Goal: Information Seeking & Learning: Learn about a topic

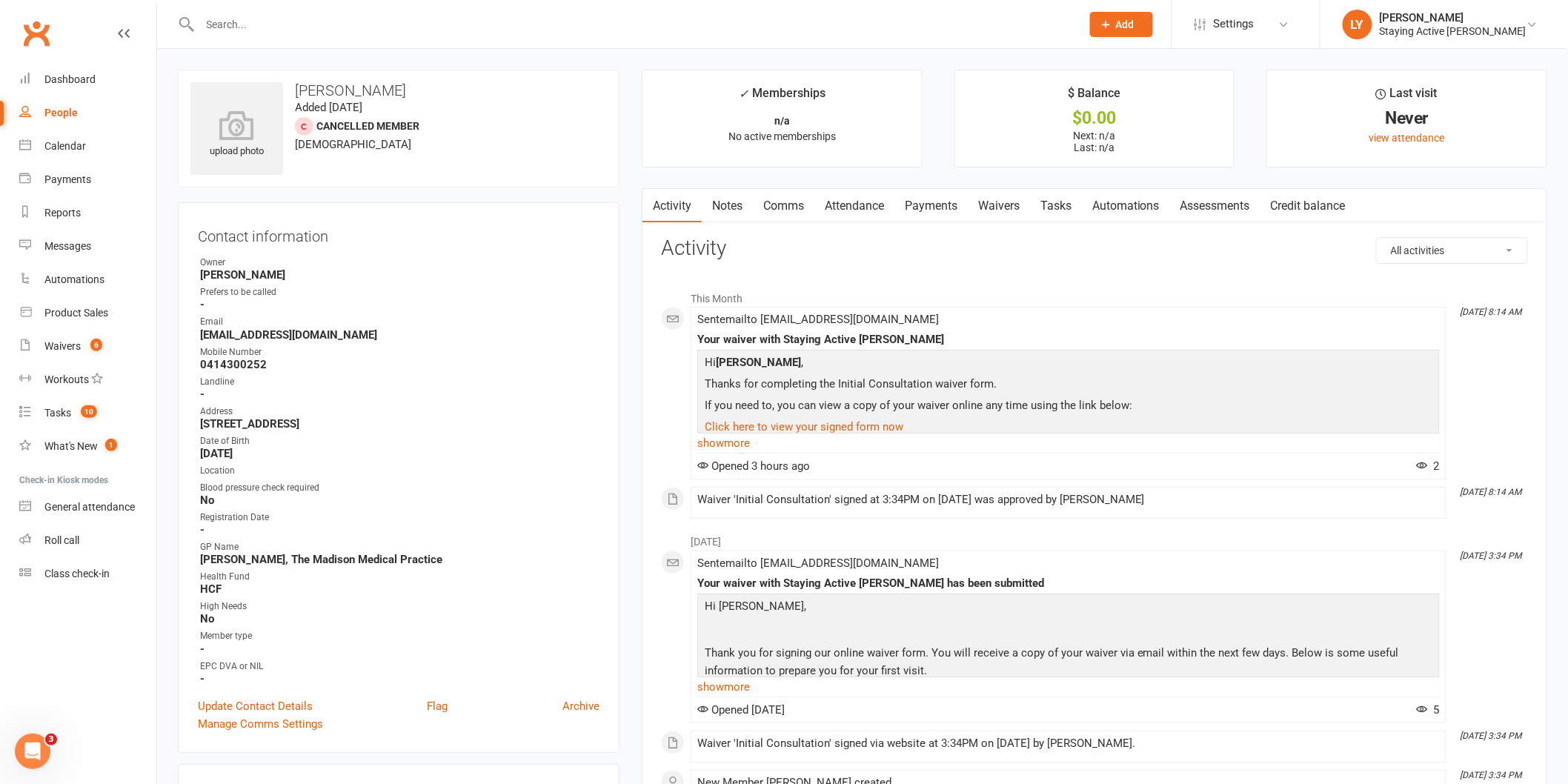
click at [275, 20] on input "text" at bounding box center [633, 24] width 875 height 21
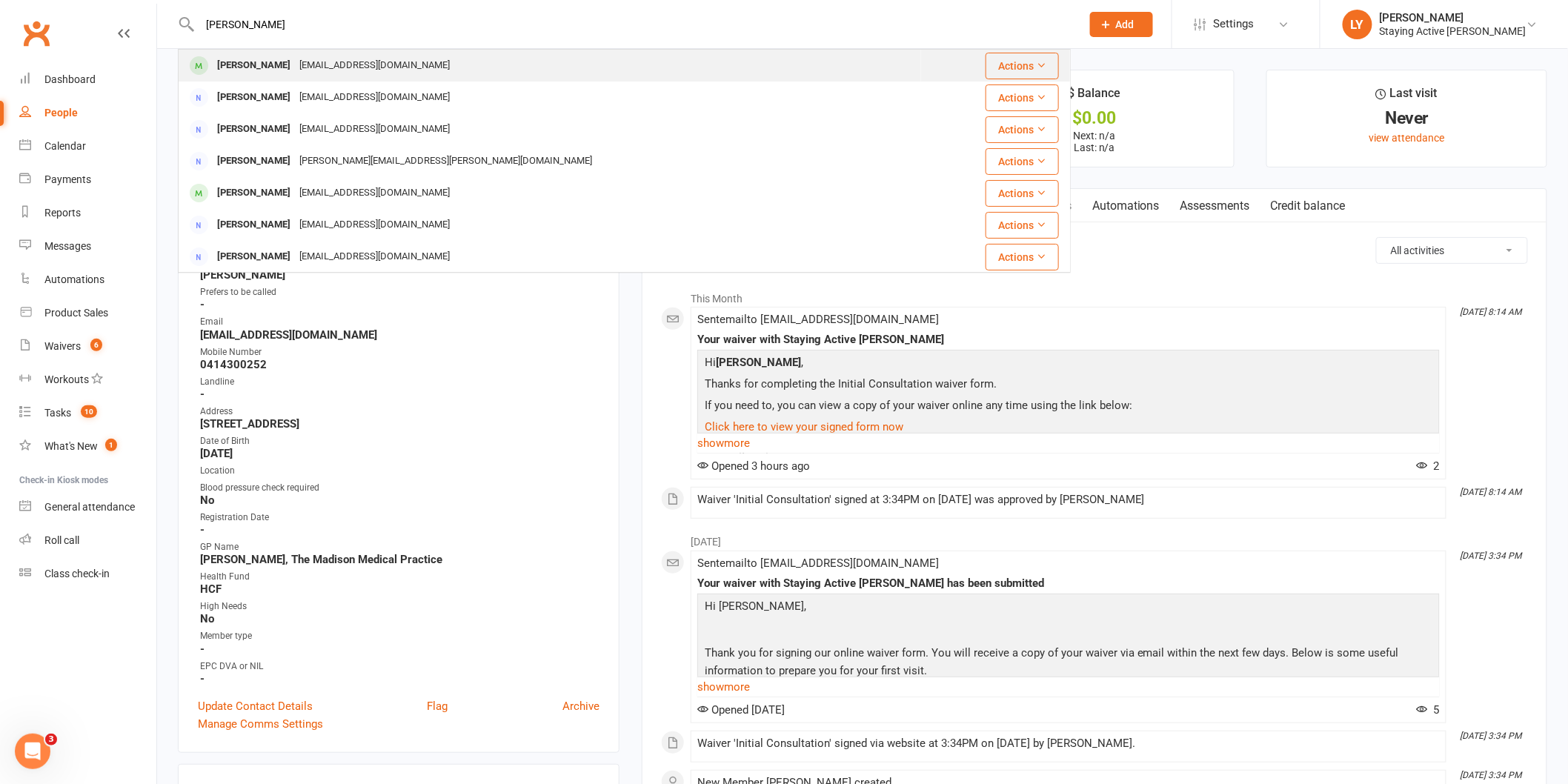
type input "[PERSON_NAME]"
click at [295, 71] on div "[EMAIL_ADDRESS][DOMAIN_NAME]" at bounding box center [374, 65] width 160 height 22
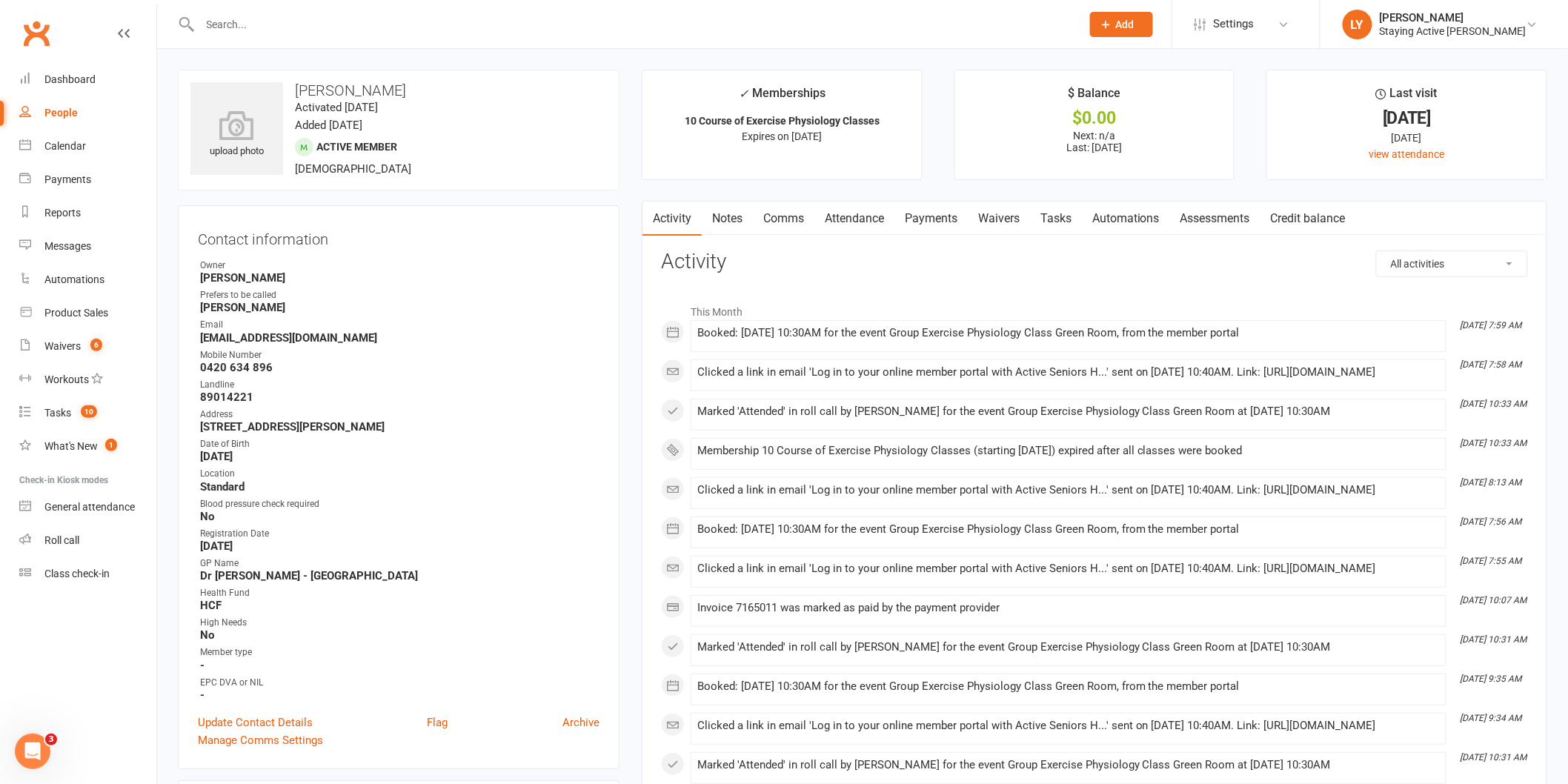
click at [1219, 216] on link "Assessments" at bounding box center [1216, 218] width 91 height 34
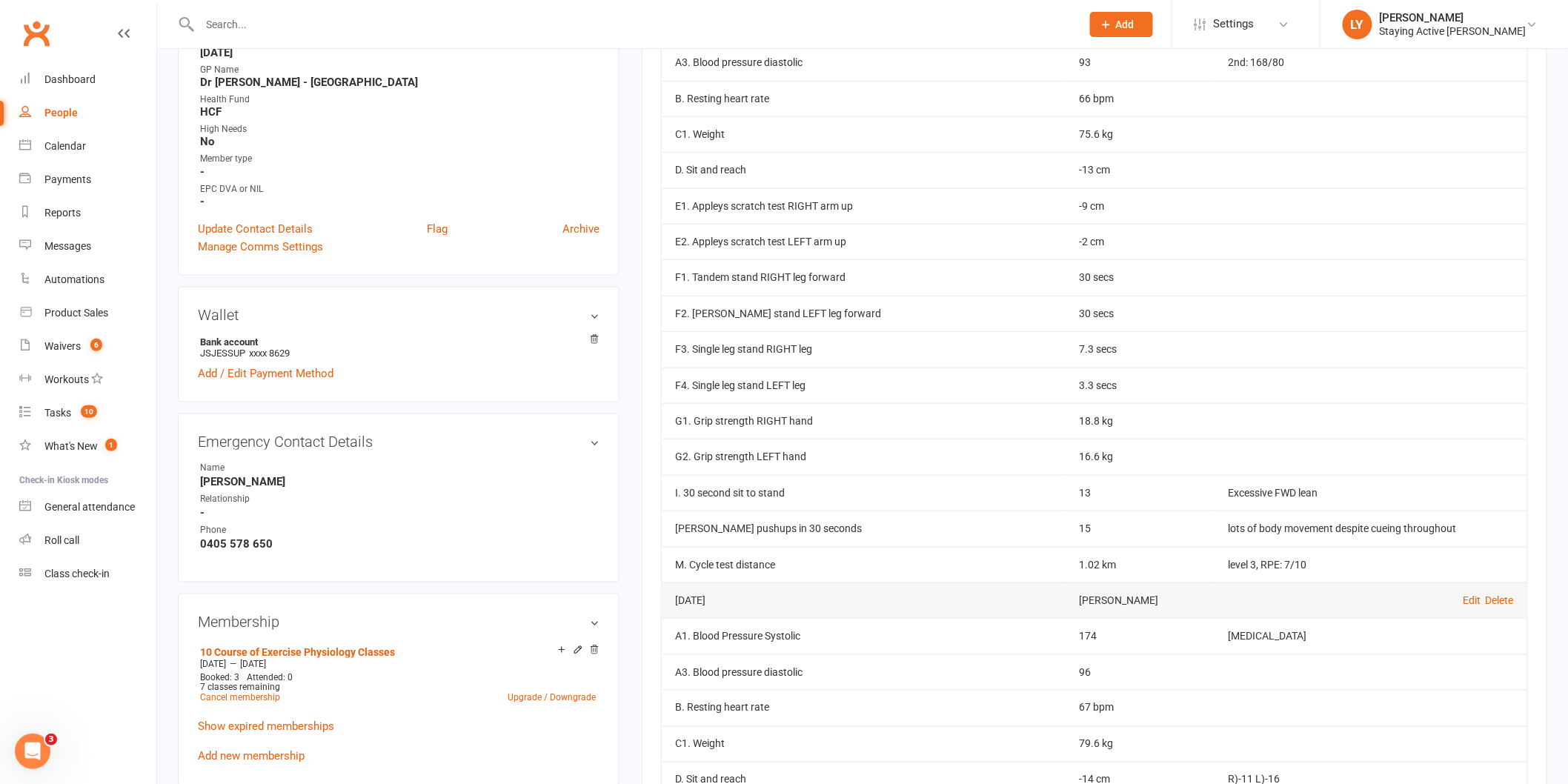
scroll to position [411, 0]
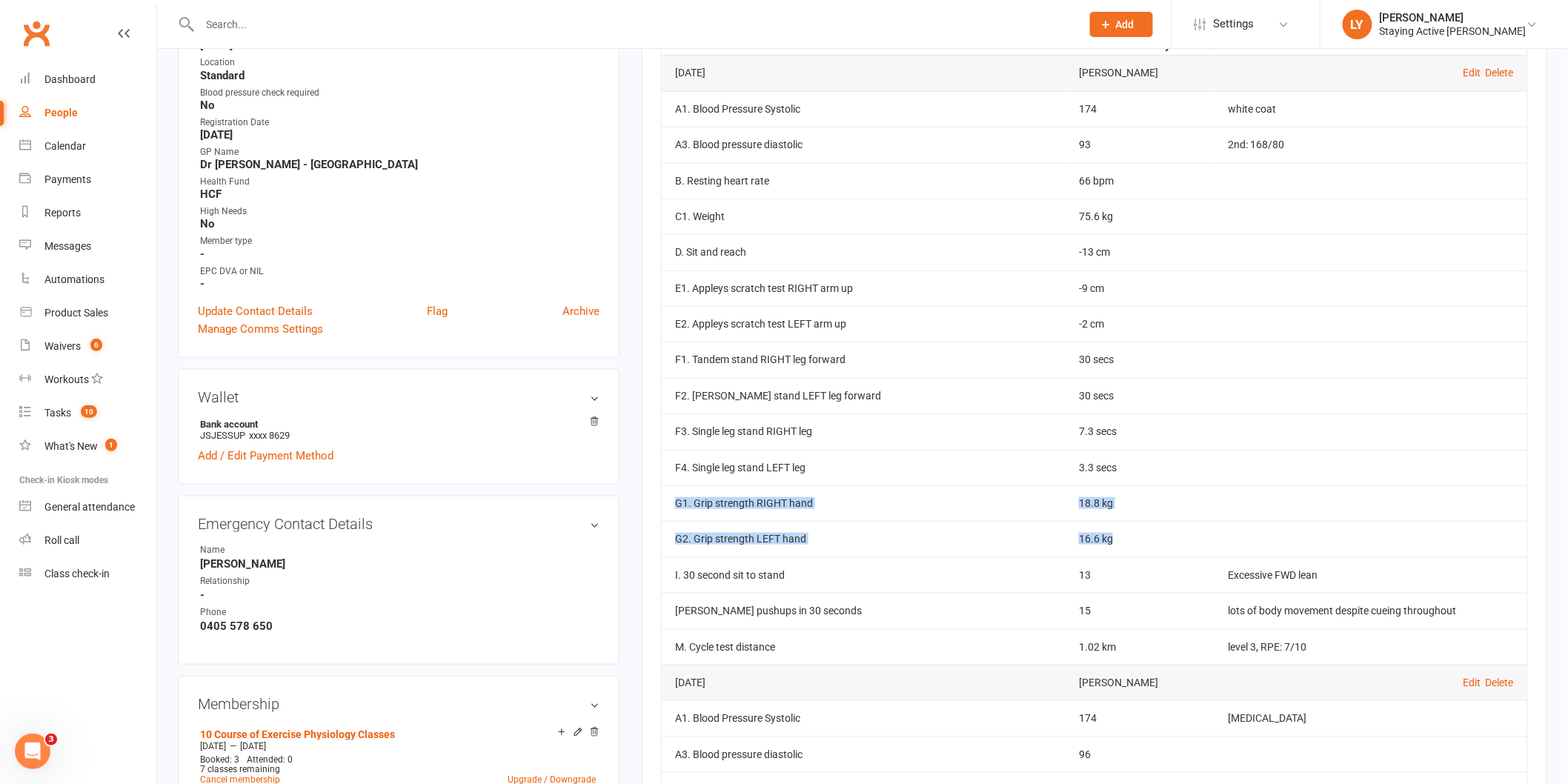
drag, startPoint x: 1101, startPoint y: 538, endPoint x: 670, endPoint y: 511, distance: 431.8
click at [670, 511] on tbody "[DATE] [PERSON_NAME] Edit Delete A1. Blood Pressure Systolic 174 white coat A3.…" at bounding box center [1094, 360] width 865 height 610
click at [1110, 504] on td "18.8 kg" at bounding box center [1140, 503] width 149 height 36
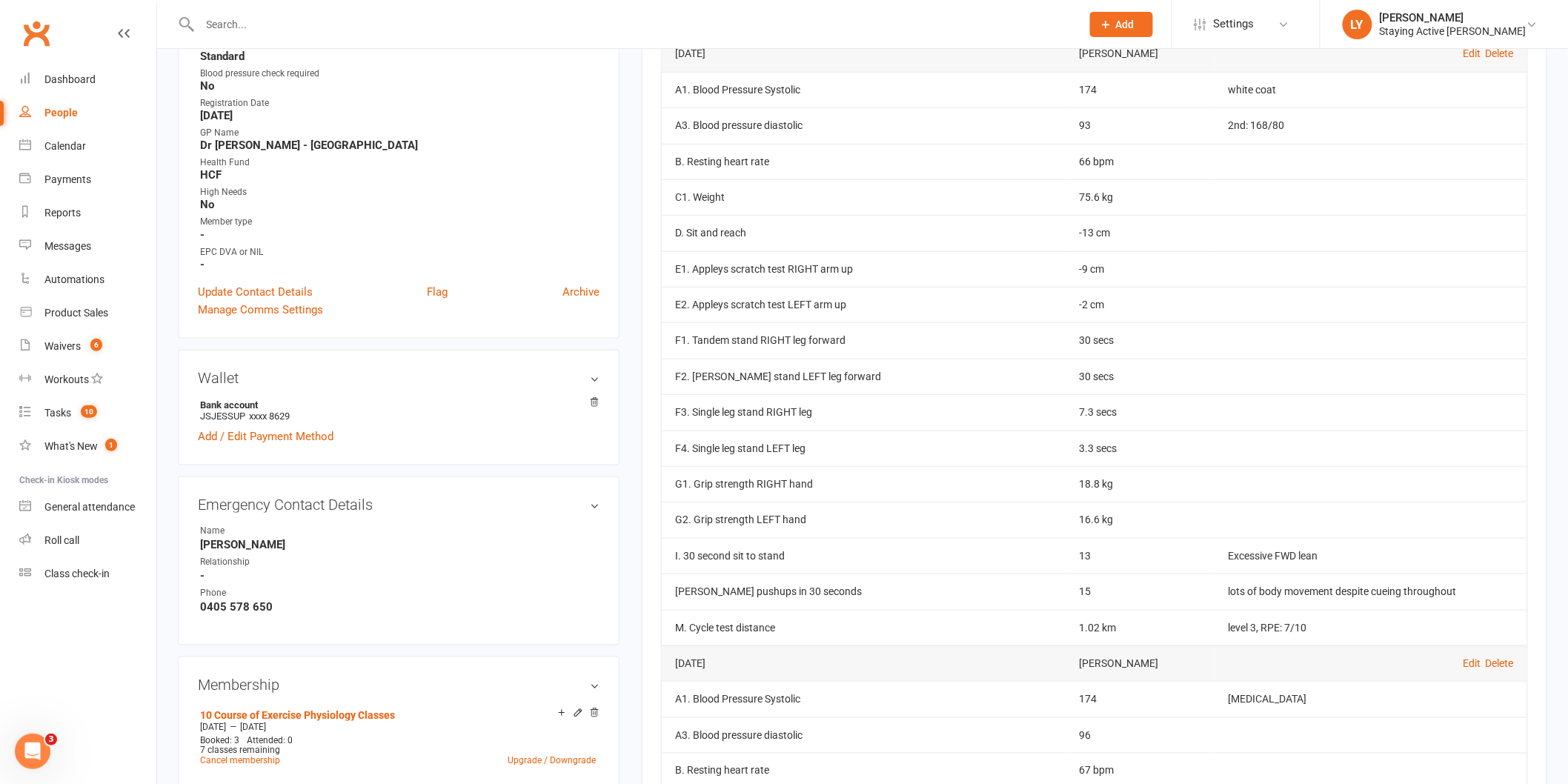
scroll to position [493, 0]
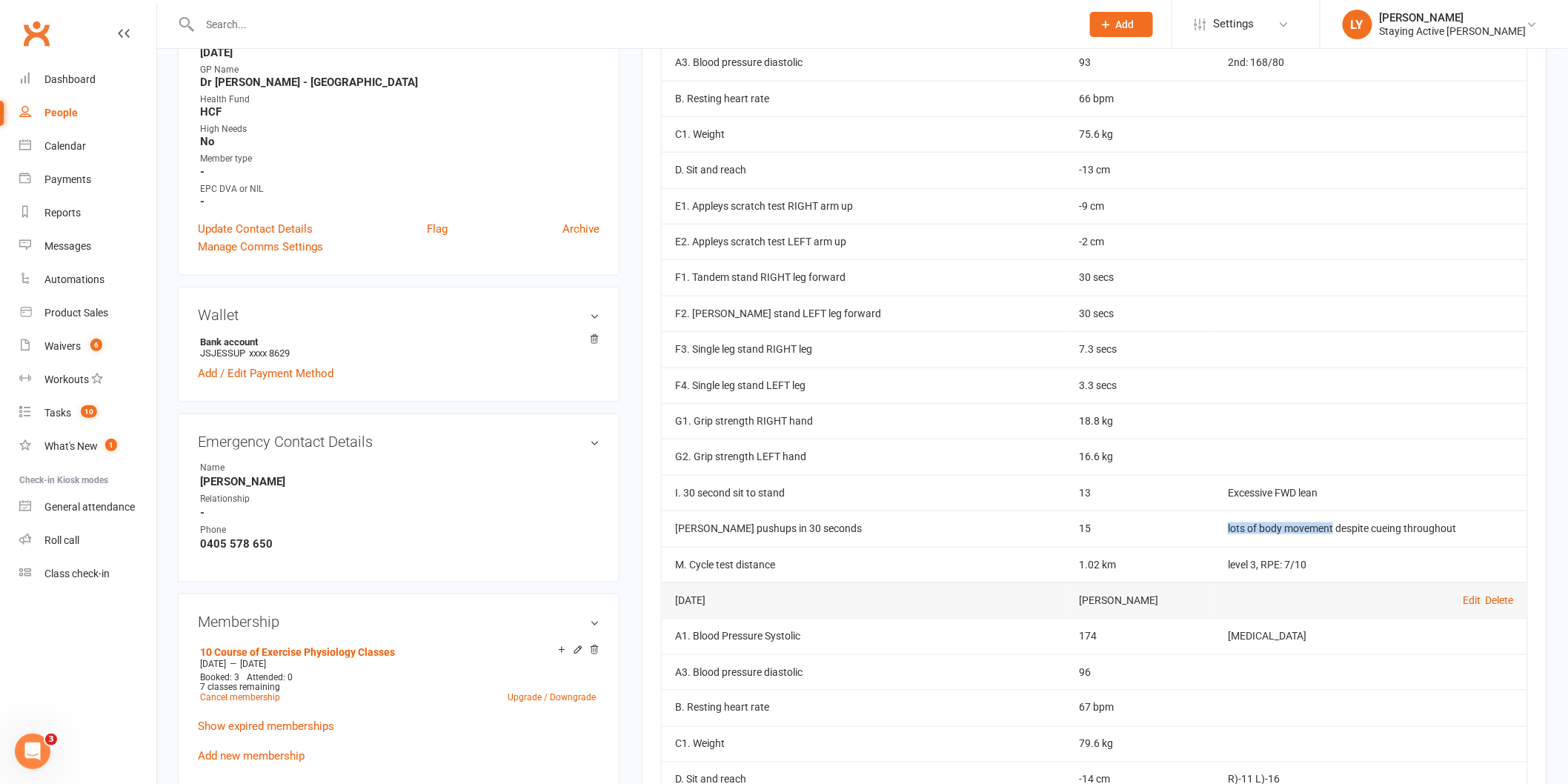
drag, startPoint x: 1224, startPoint y: 527, endPoint x: 1313, endPoint y: 537, distance: 89.6
click at [1313, 537] on td "lots of body movement despite cueing throughout" at bounding box center [1371, 528] width 313 height 36
copy td "lots of body movement"
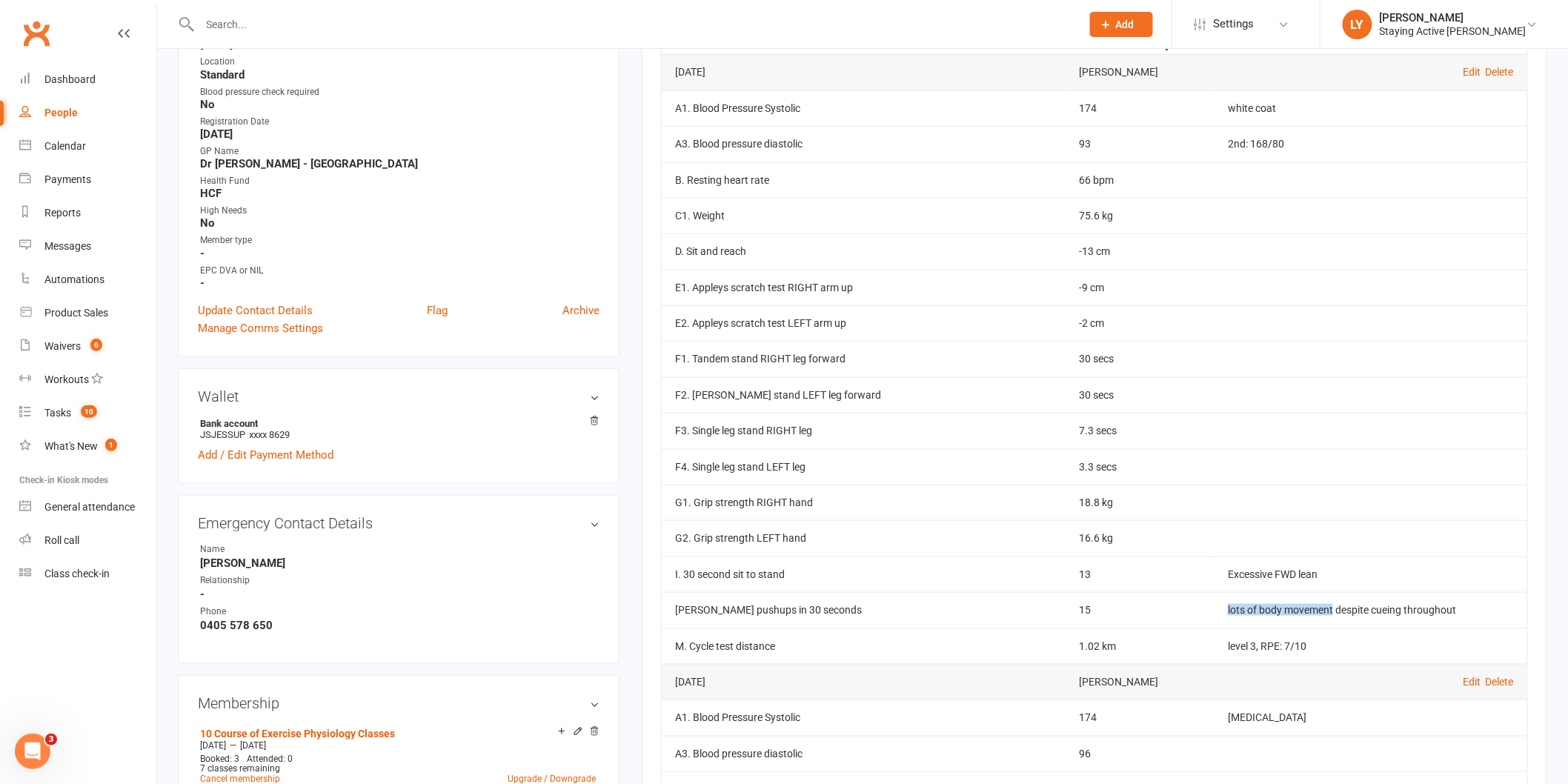
scroll to position [411, 0]
click at [1367, 625] on td "lots of body movement despite cueing throughout" at bounding box center [1371, 610] width 313 height 36
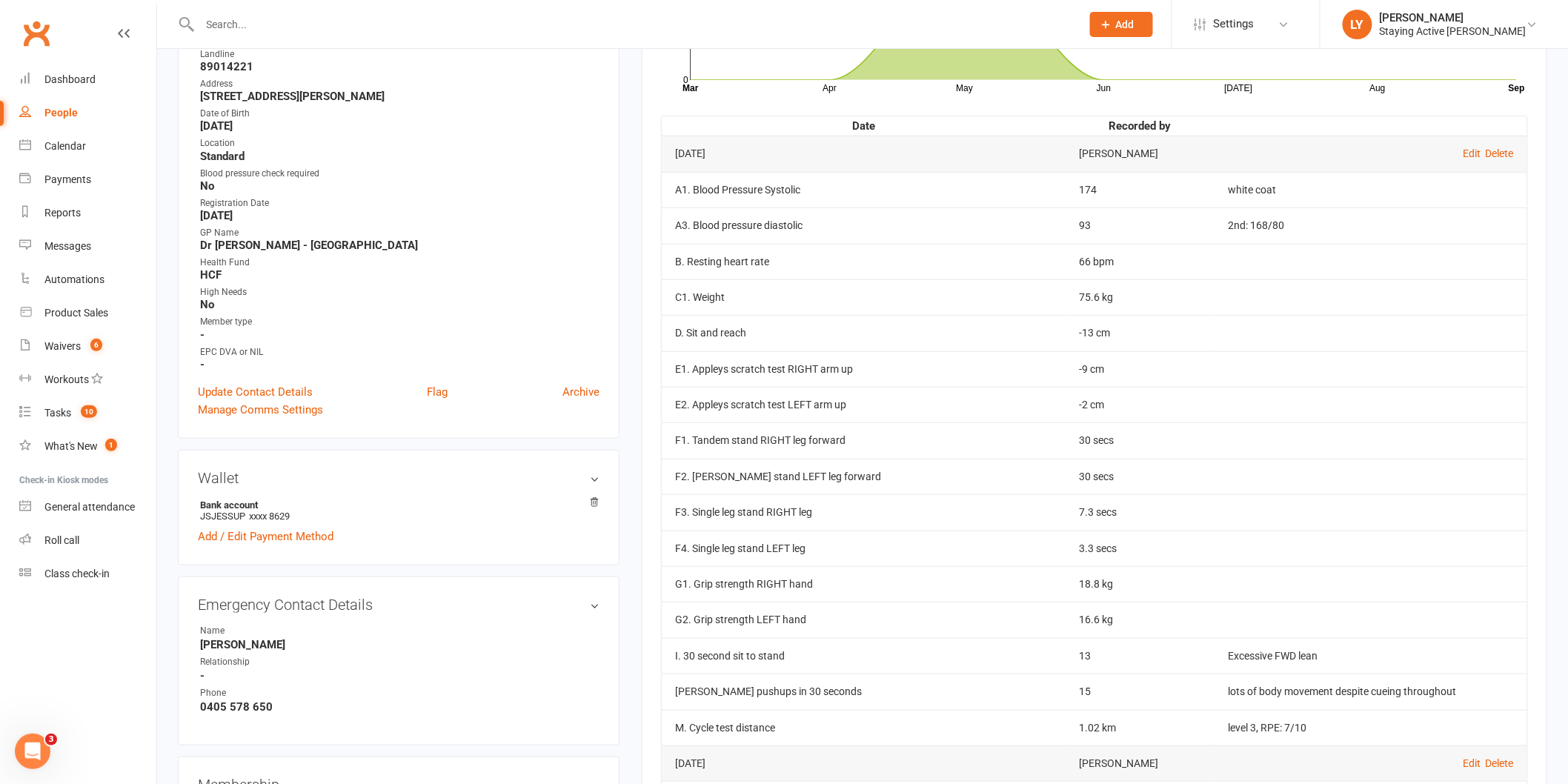
scroll to position [329, 0]
